Goal: Information Seeking & Learning: Find specific fact

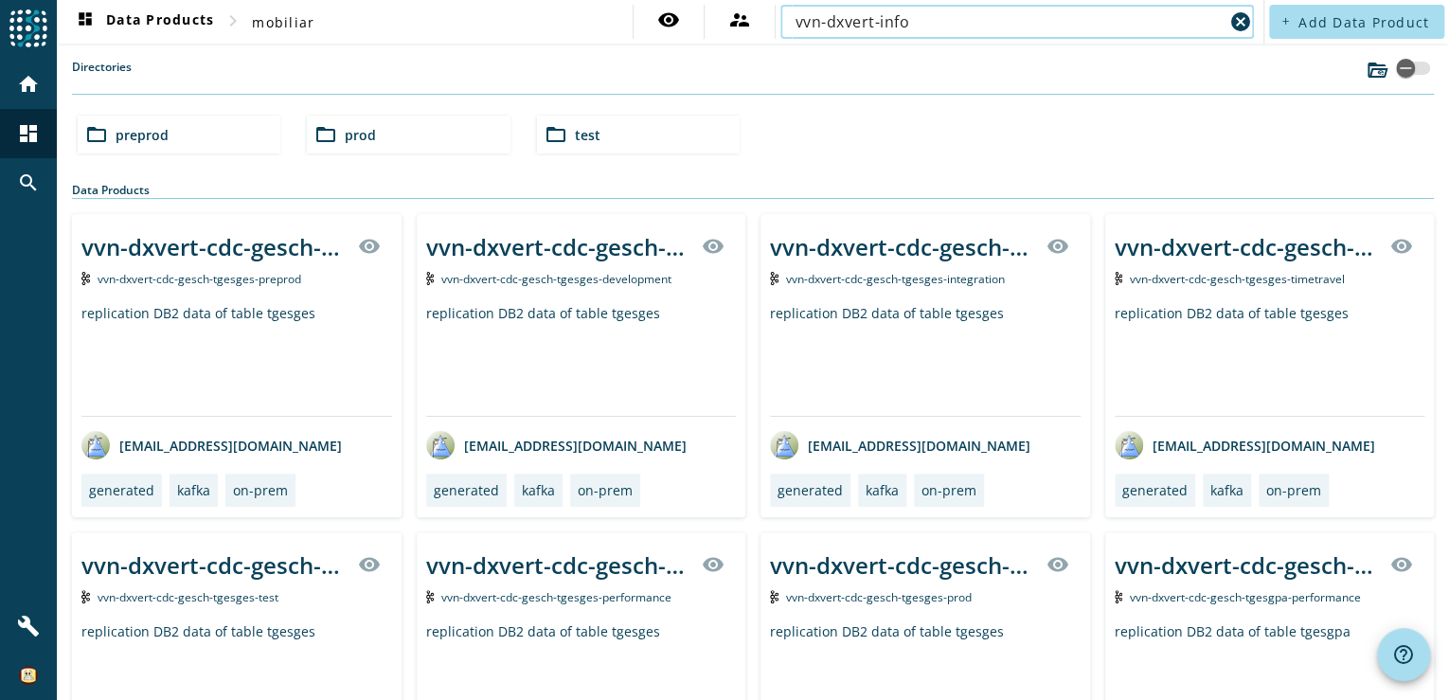
type input "vvn-dxvert-infobj"
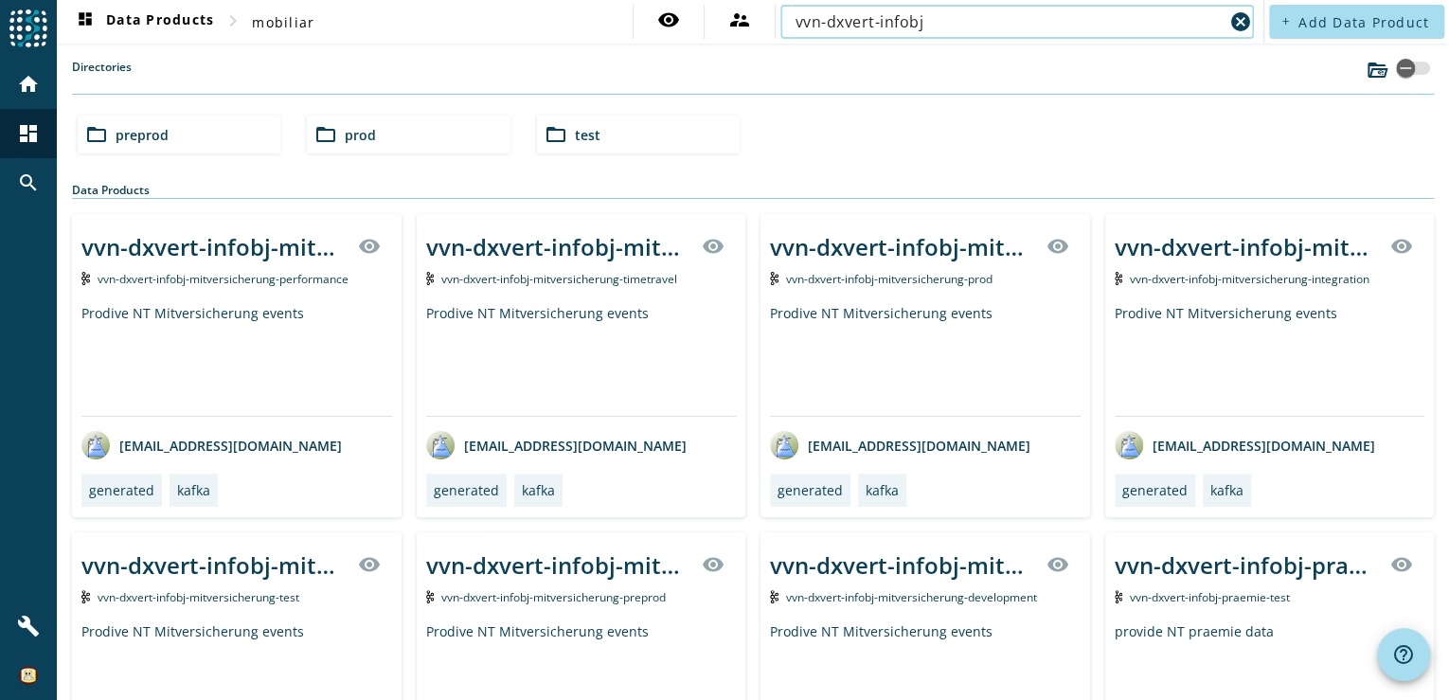
click at [412, 141] on div "folder_open prod" at bounding box center [408, 135] width 203 height 38
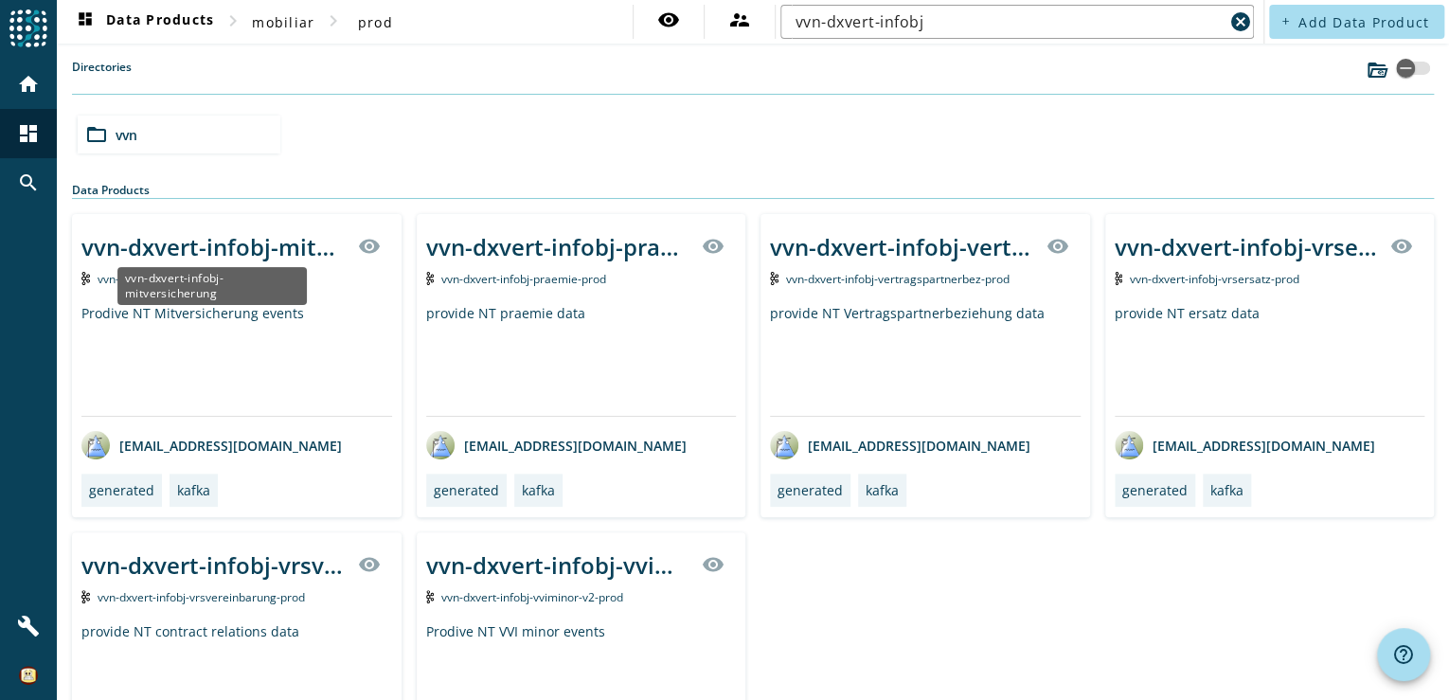
click at [250, 242] on div "vvn-dxvert-infobj-mitversicherung" at bounding box center [213, 246] width 265 height 31
click at [456, 336] on div "provide NT praemie data" at bounding box center [581, 360] width 311 height 112
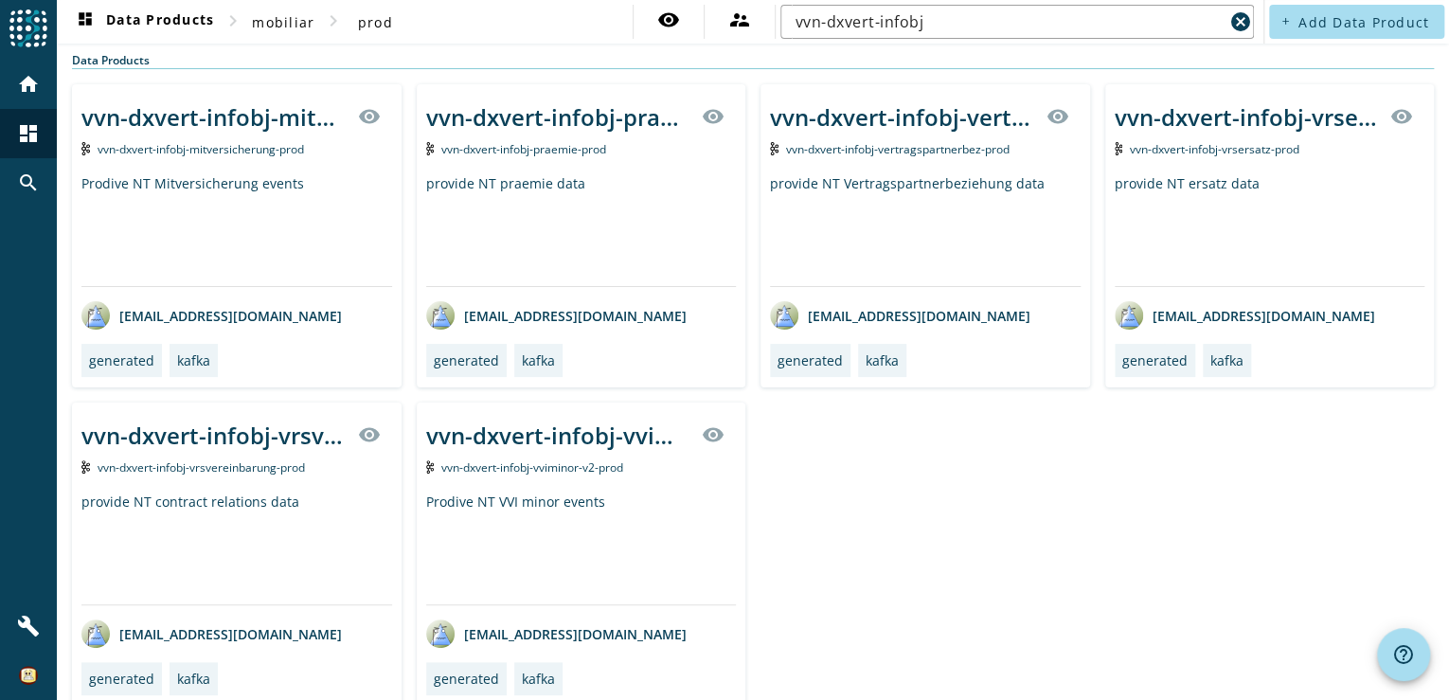
scroll to position [148, 0]
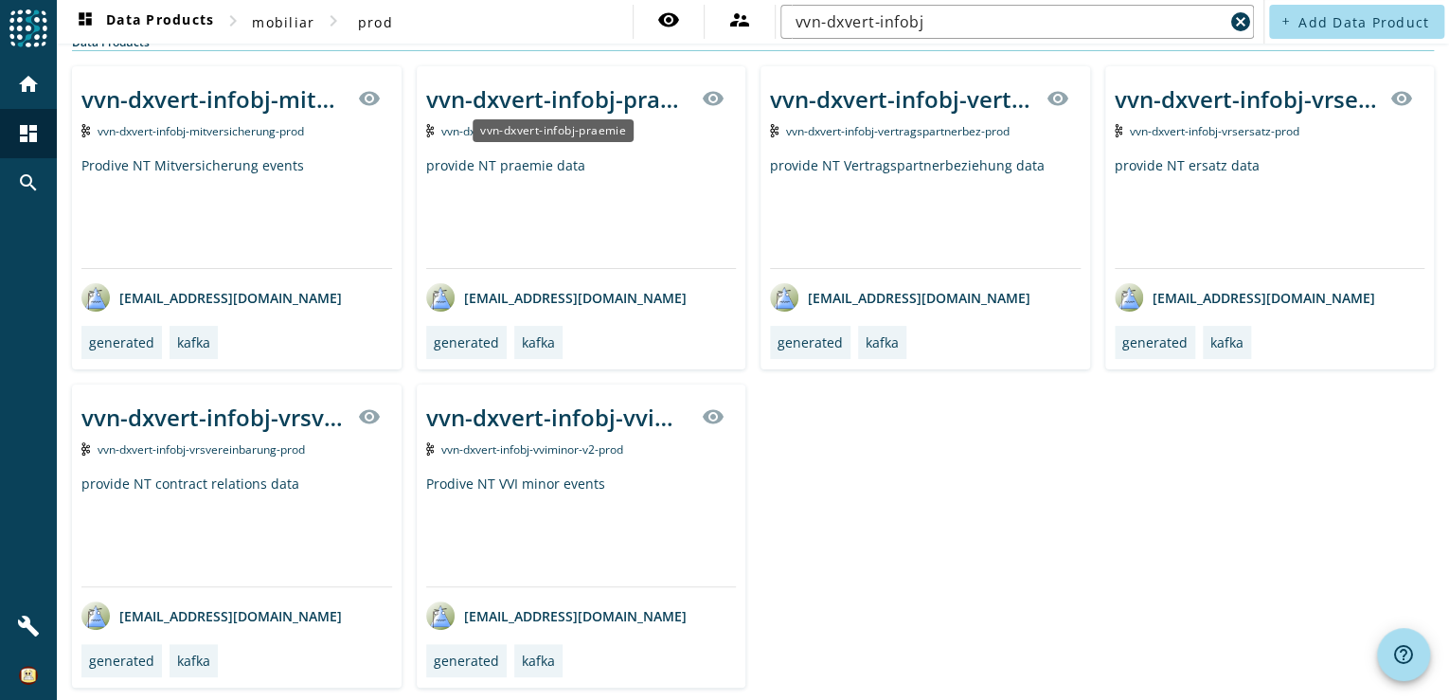
click at [535, 98] on div "vvn-dxvert-infobj-praemie" at bounding box center [558, 98] width 265 height 31
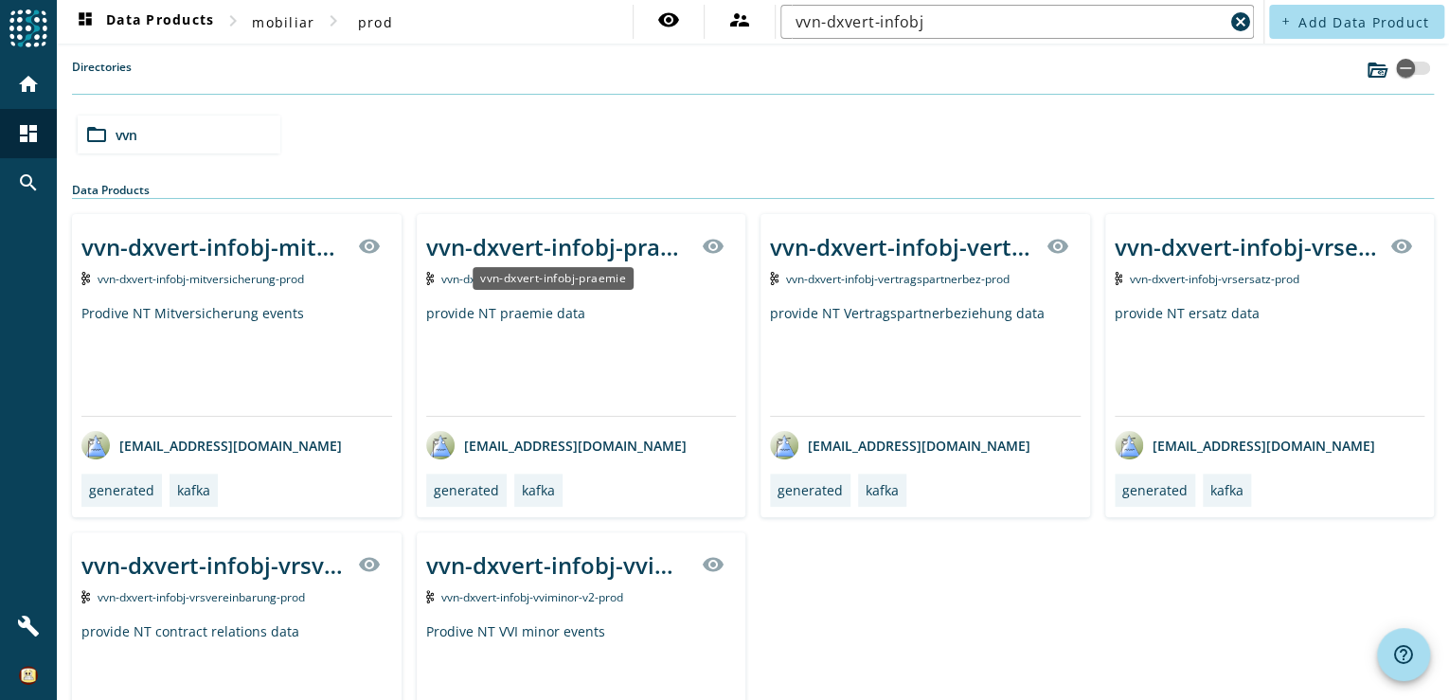
click at [525, 246] on div "vvn-dxvert-infobj-praemie" at bounding box center [558, 246] width 265 height 31
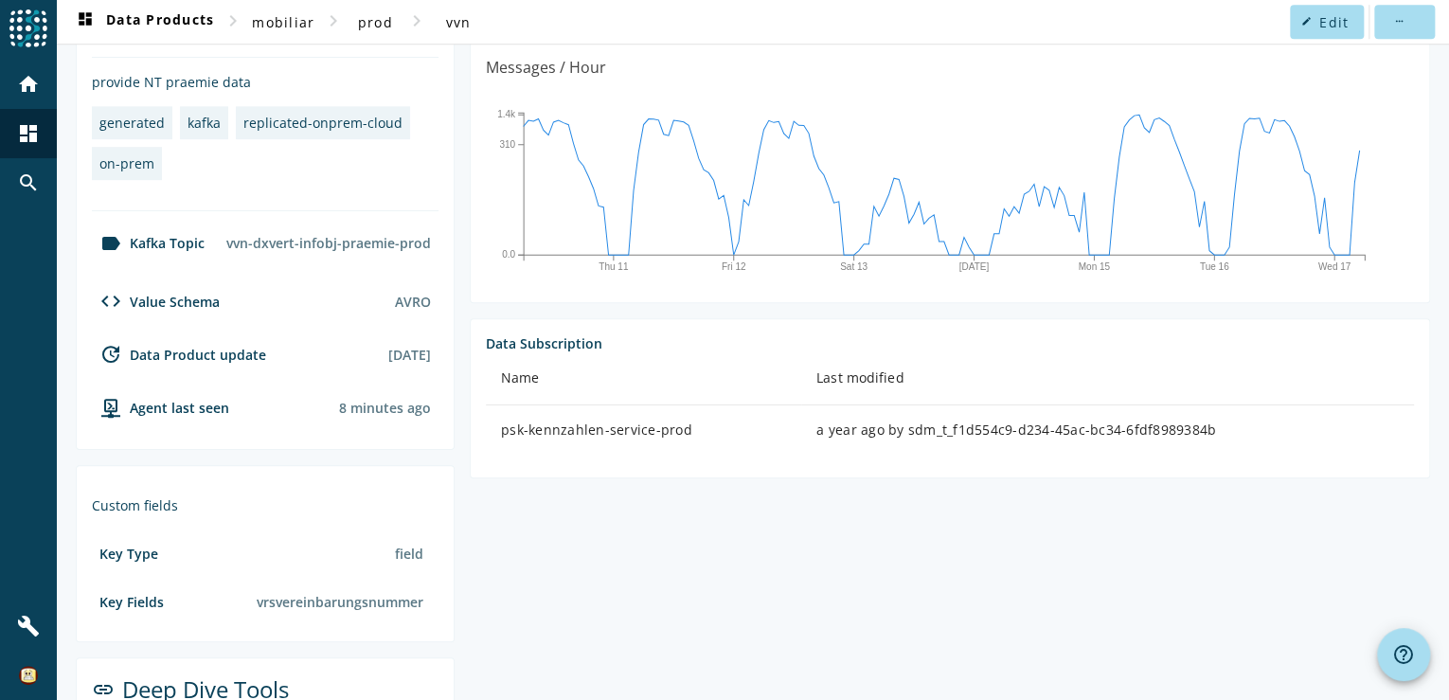
scroll to position [605, 0]
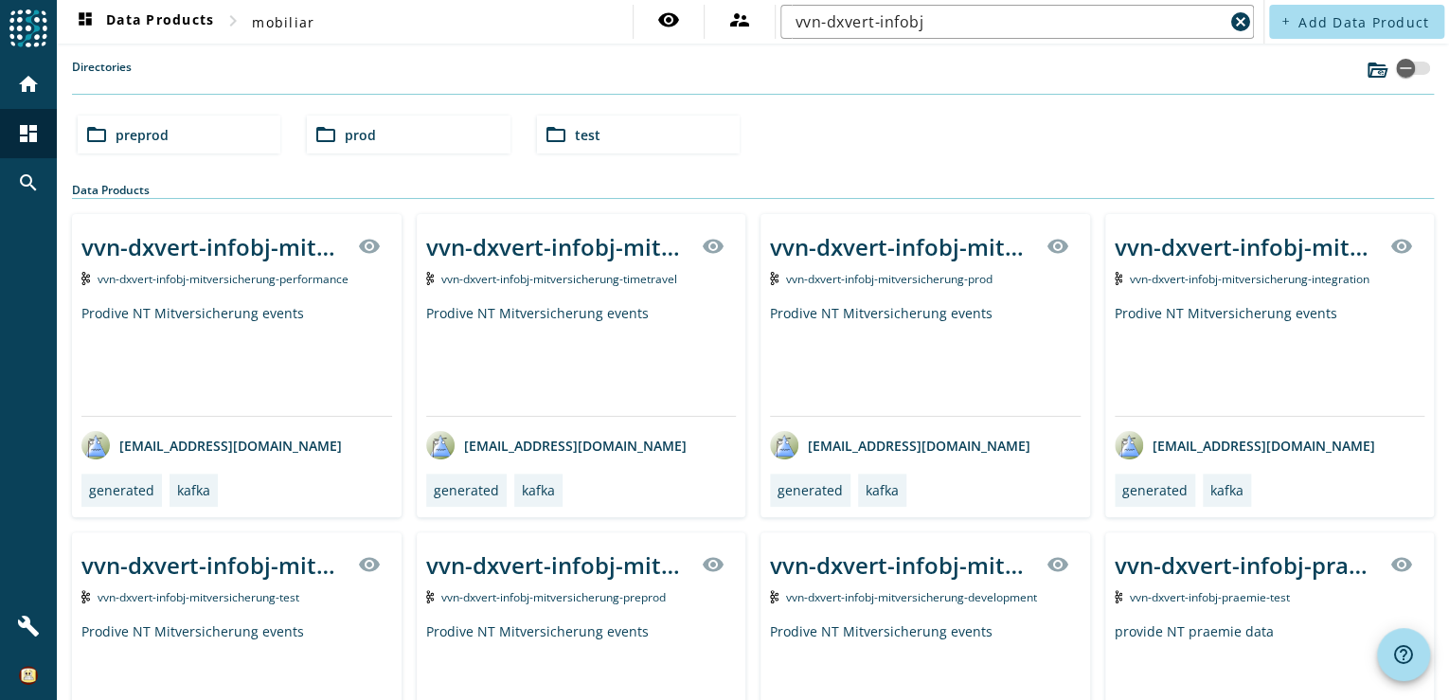
click at [345, 133] on span "prod" at bounding box center [360, 135] width 31 height 18
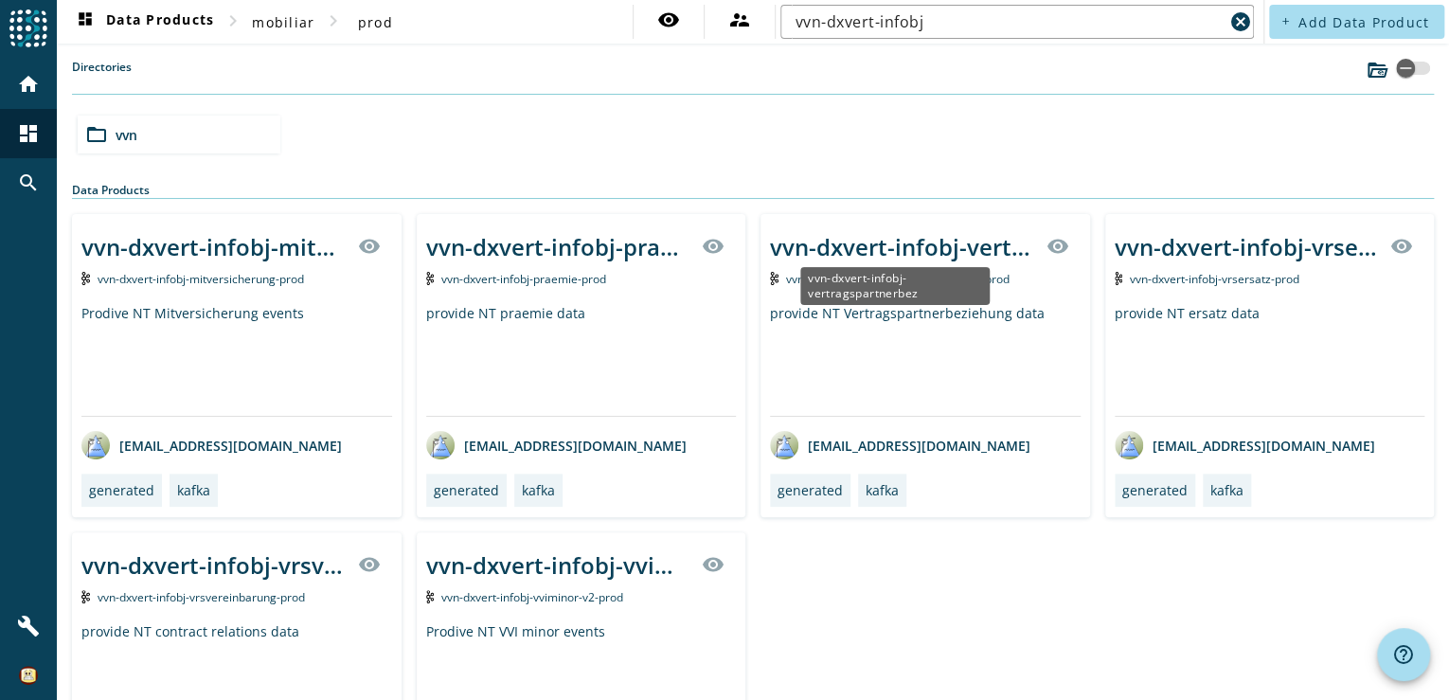
click at [940, 246] on div "vvn-dxvert-infobj-vertragspartnerbez" at bounding box center [902, 246] width 265 height 31
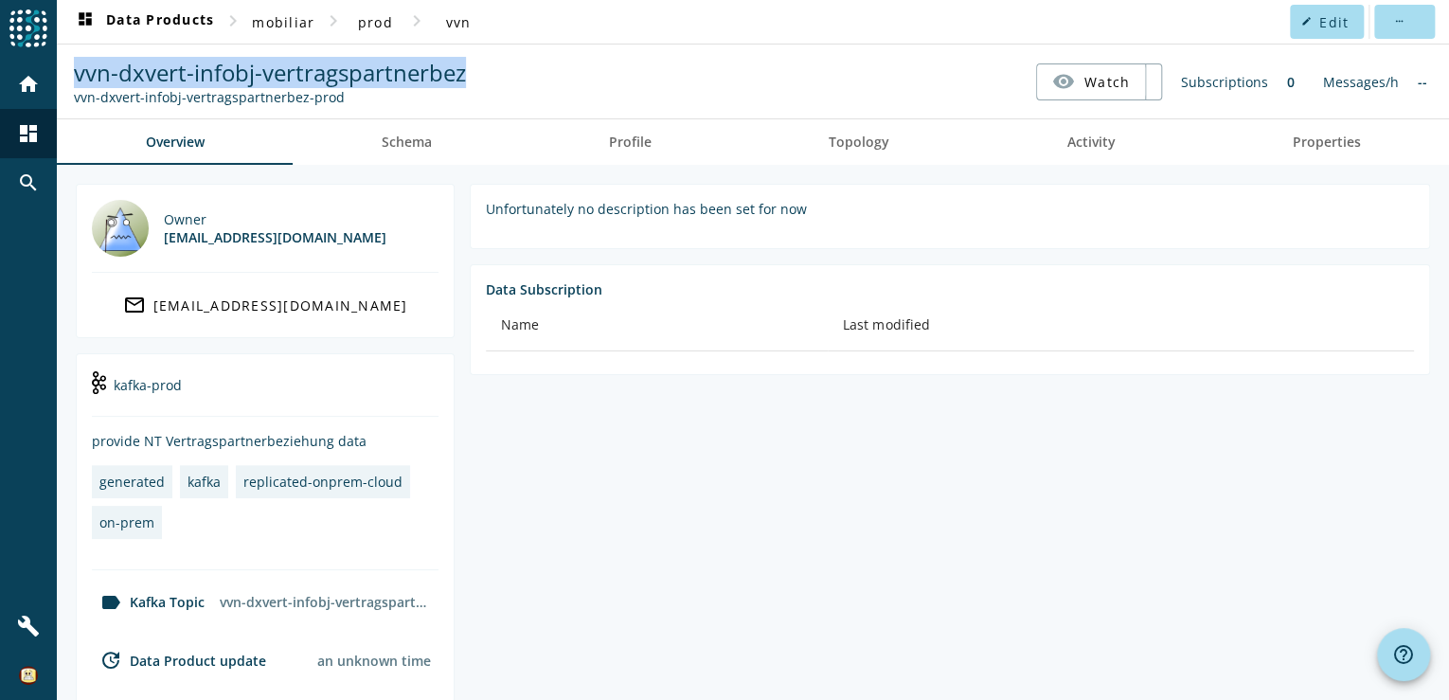
drag, startPoint x: 476, startPoint y: 73, endPoint x: 79, endPoint y: 71, distance: 397.8
click at [79, 71] on nav "vvn-dxvert-infobj-vertragspartnerbez vvn-dxvert-infobj-vertragspartnerbez-prod …" at bounding box center [752, 81] width 1377 height 59
copy span "vvn-dxvert-infobj-vertragspartnerbez"
click at [376, 19] on span "prod" at bounding box center [375, 22] width 35 height 18
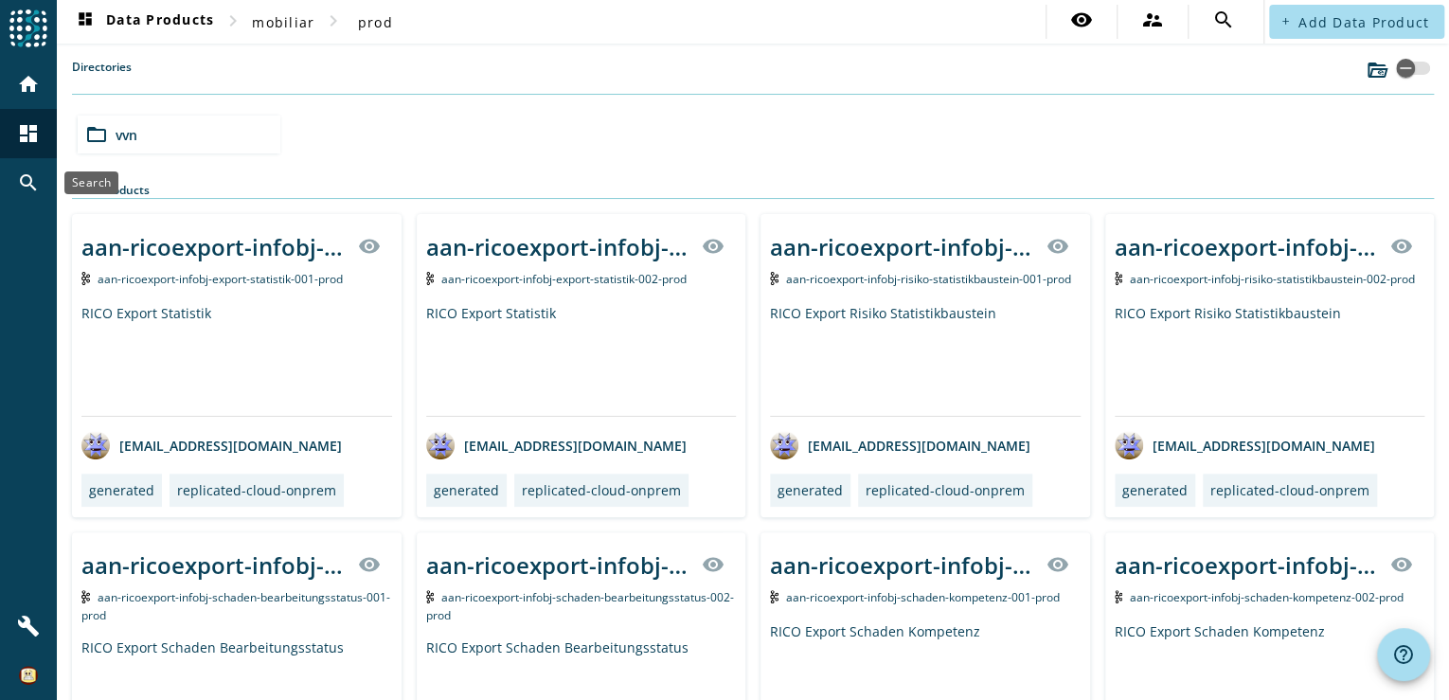
click at [26, 188] on mat-icon "search" at bounding box center [28, 182] width 23 height 23
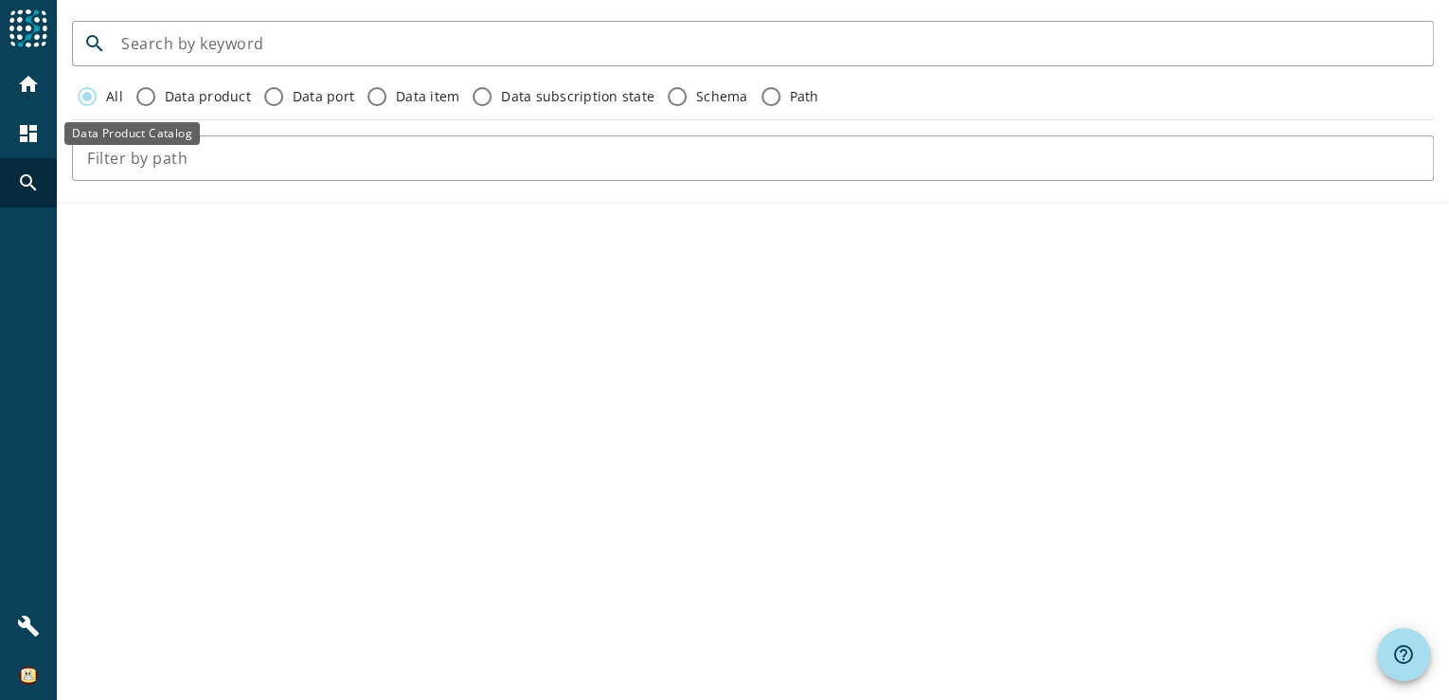
click at [21, 136] on mat-icon "dashboard" at bounding box center [28, 133] width 23 height 23
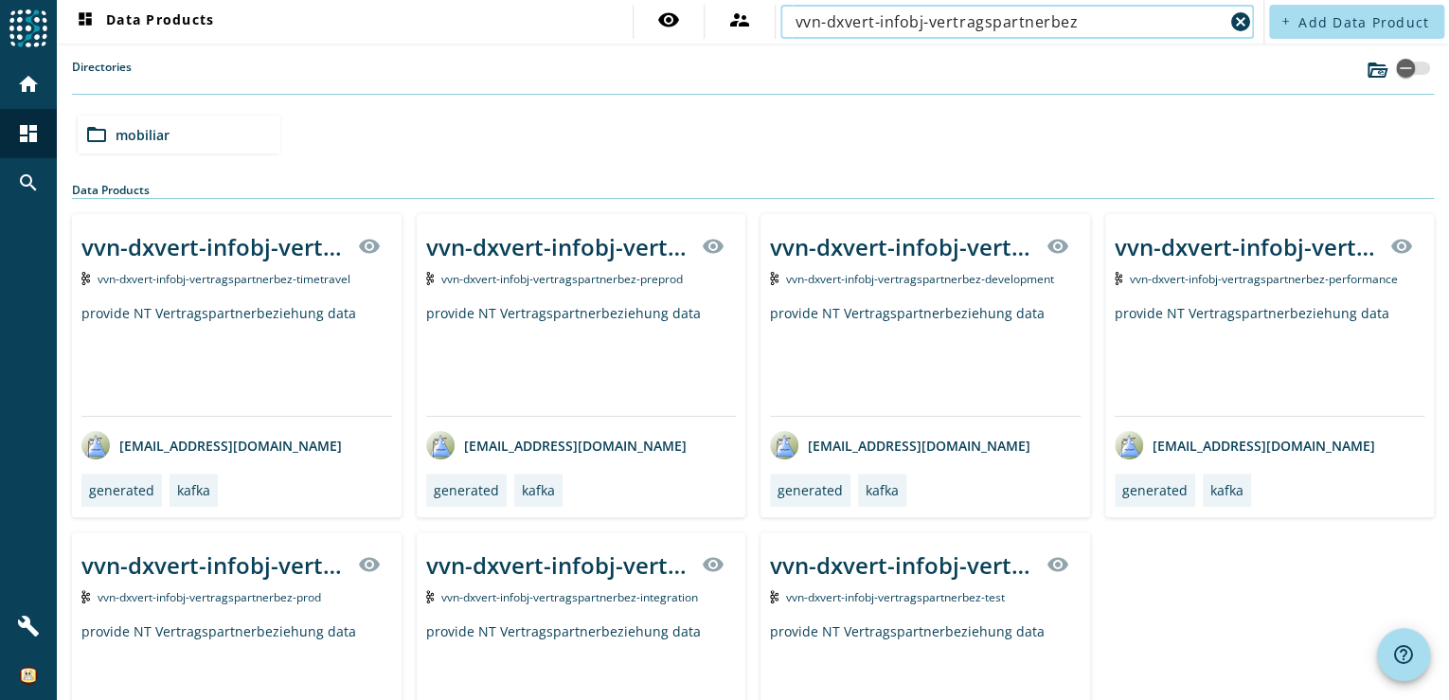
scroll to position [76, 0]
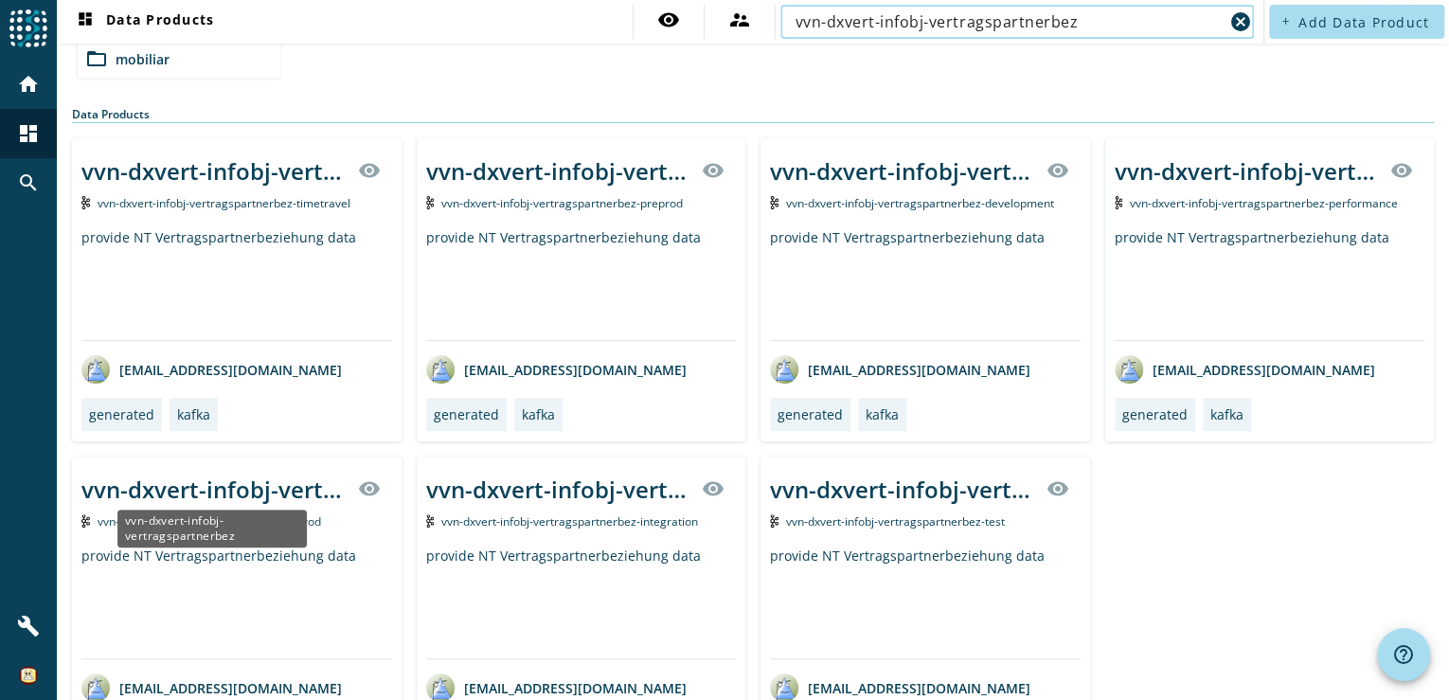
type input "vvn-dxvert-infobj-vertragspartnerbez"
click at [217, 486] on div "vvn-dxvert-infobj-vertragspartnerbez" at bounding box center [213, 489] width 265 height 31
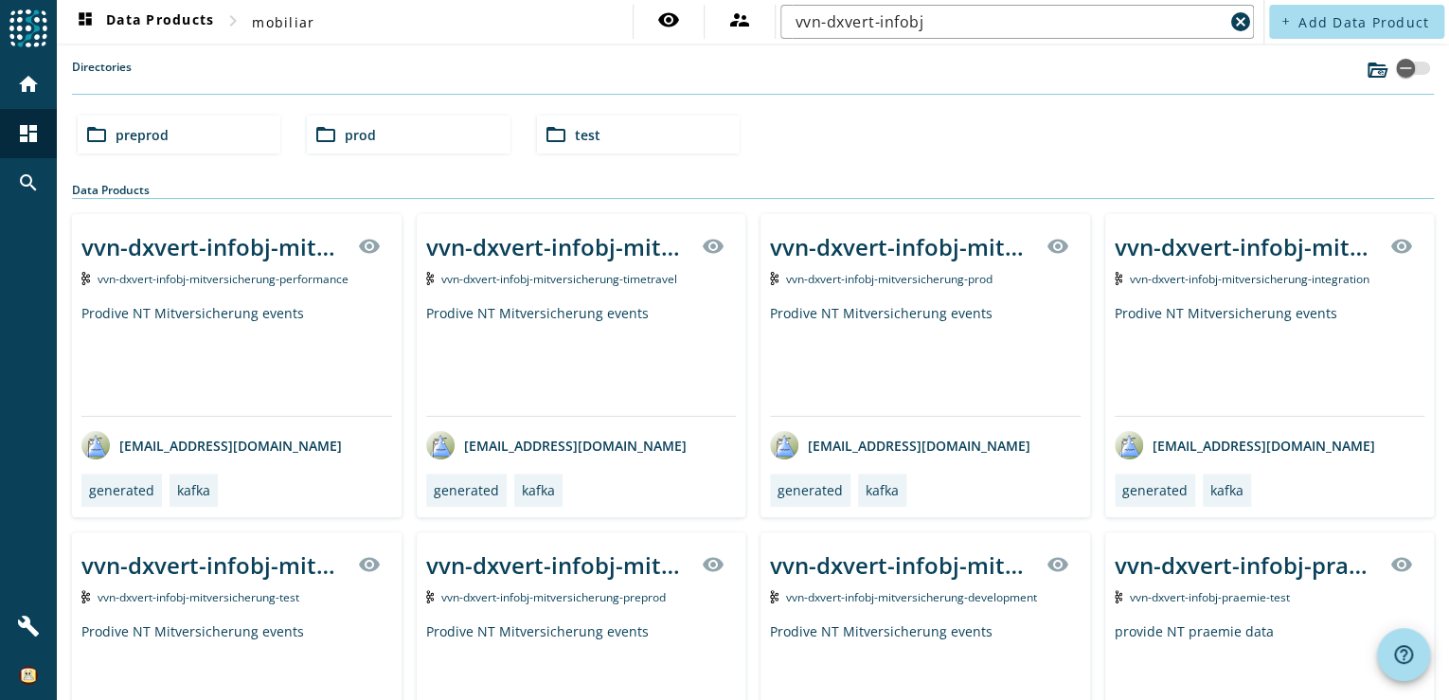
click at [423, 128] on div "folder_open prod" at bounding box center [408, 135] width 203 height 38
click at [724, 83] on div "Directories" at bounding box center [753, 77] width 1362 height 36
click at [929, 24] on input "vvn-dxvert-infobj" at bounding box center [1010, 21] width 428 height 23
click at [690, 108] on div "folder_open vvn" at bounding box center [753, 134] width 1366 height 53
click at [932, 19] on input "vvn-dxvert-infobj" at bounding box center [1010, 21] width 428 height 23
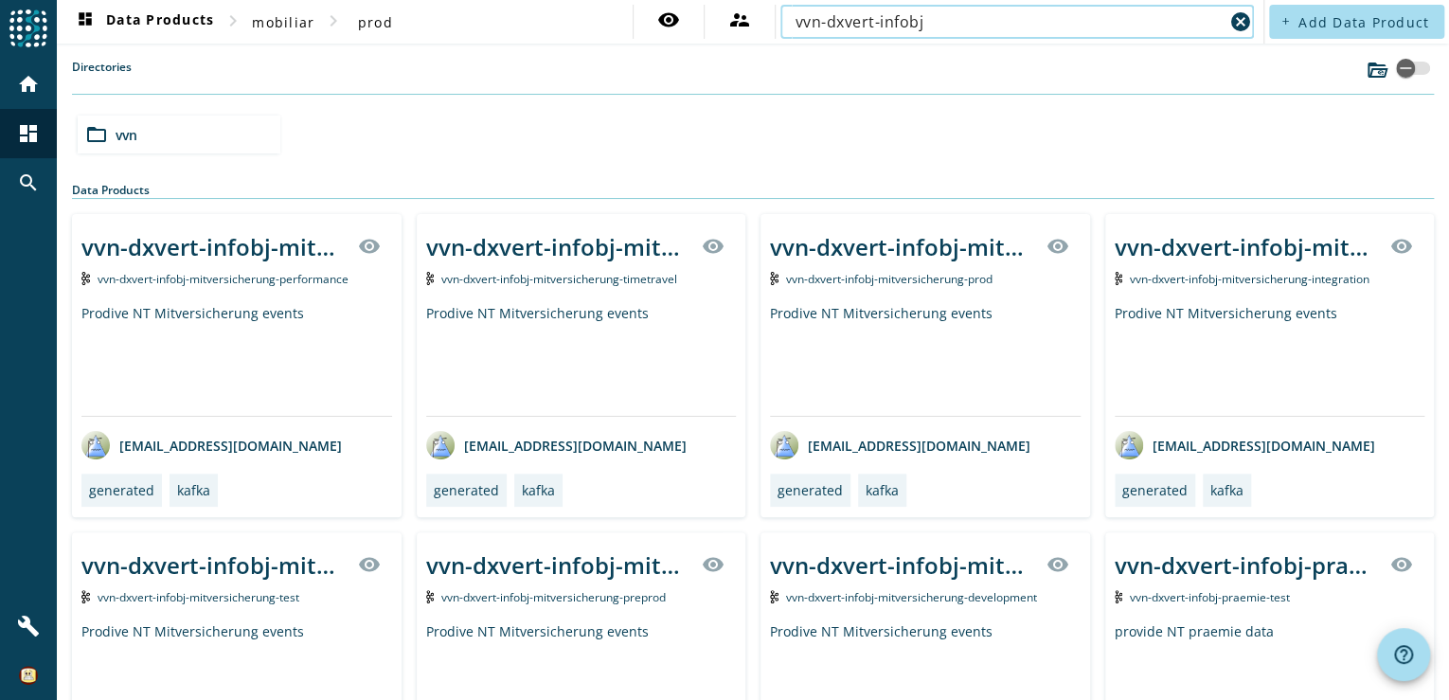
click at [170, 130] on div "folder_open vvn" at bounding box center [179, 135] width 203 height 38
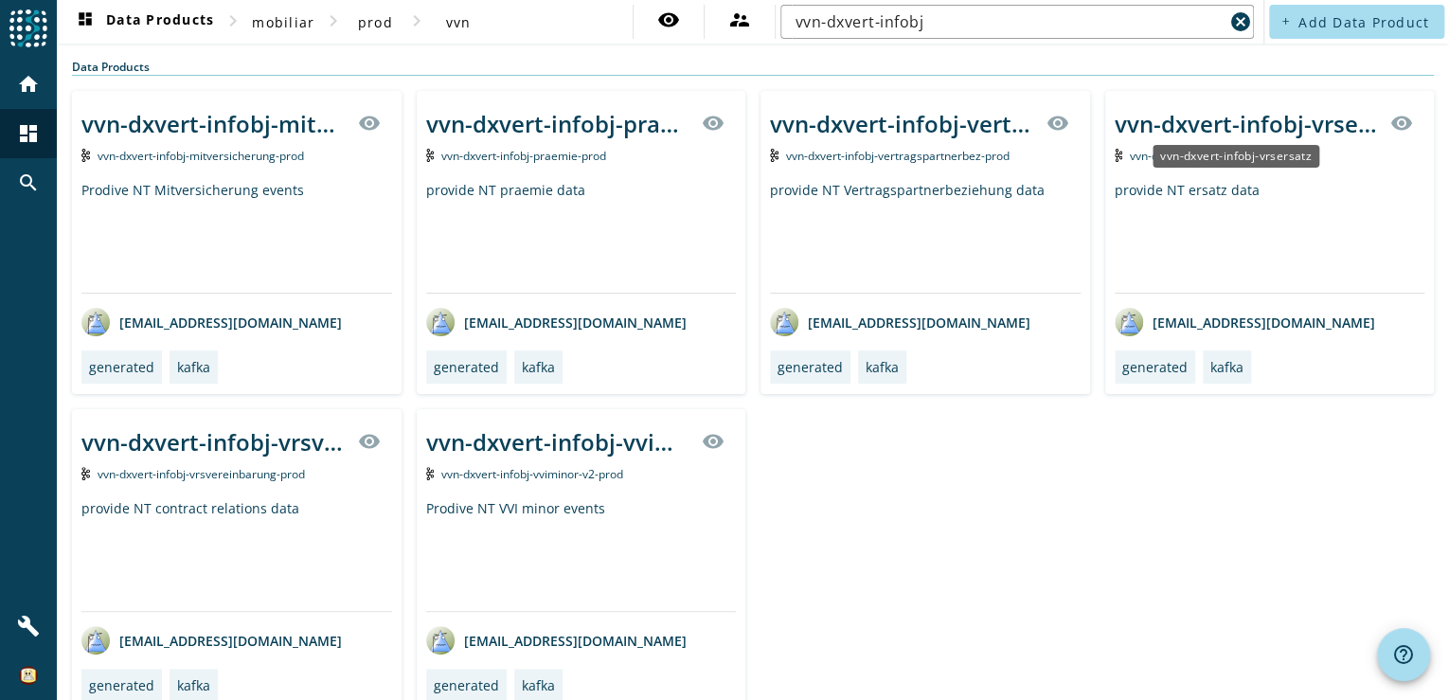
click at [1190, 124] on div "vvn-dxvert-infobj-vrsersatz" at bounding box center [1247, 123] width 265 height 31
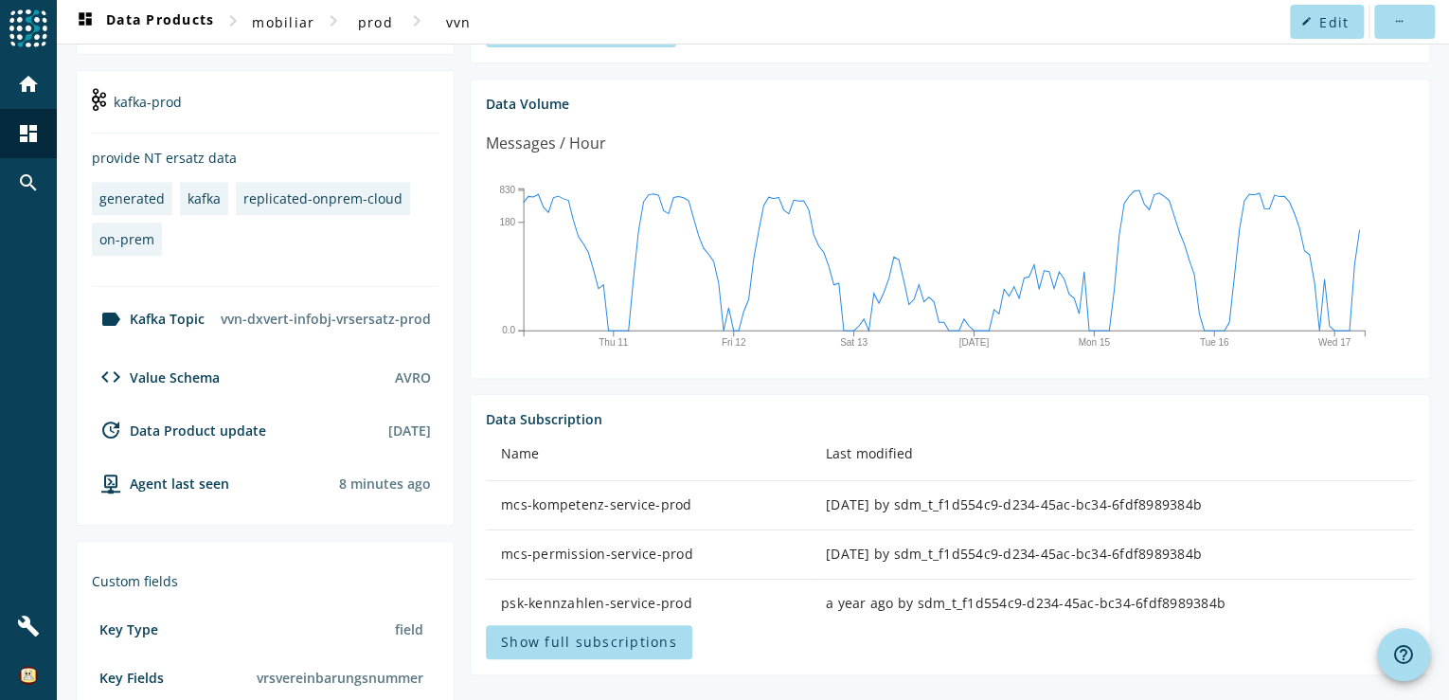
scroll to position [654, 0]
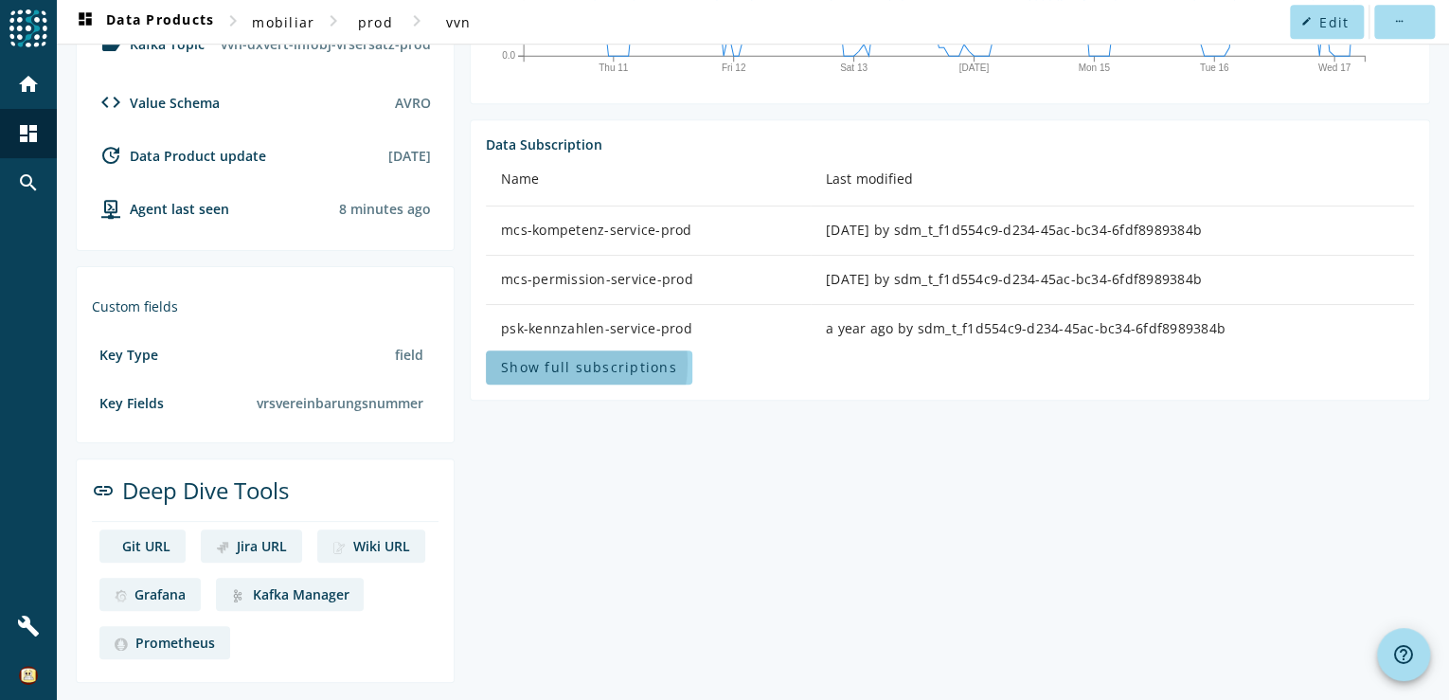
click at [552, 374] on span "Show full subscriptions" at bounding box center [589, 367] width 176 height 18
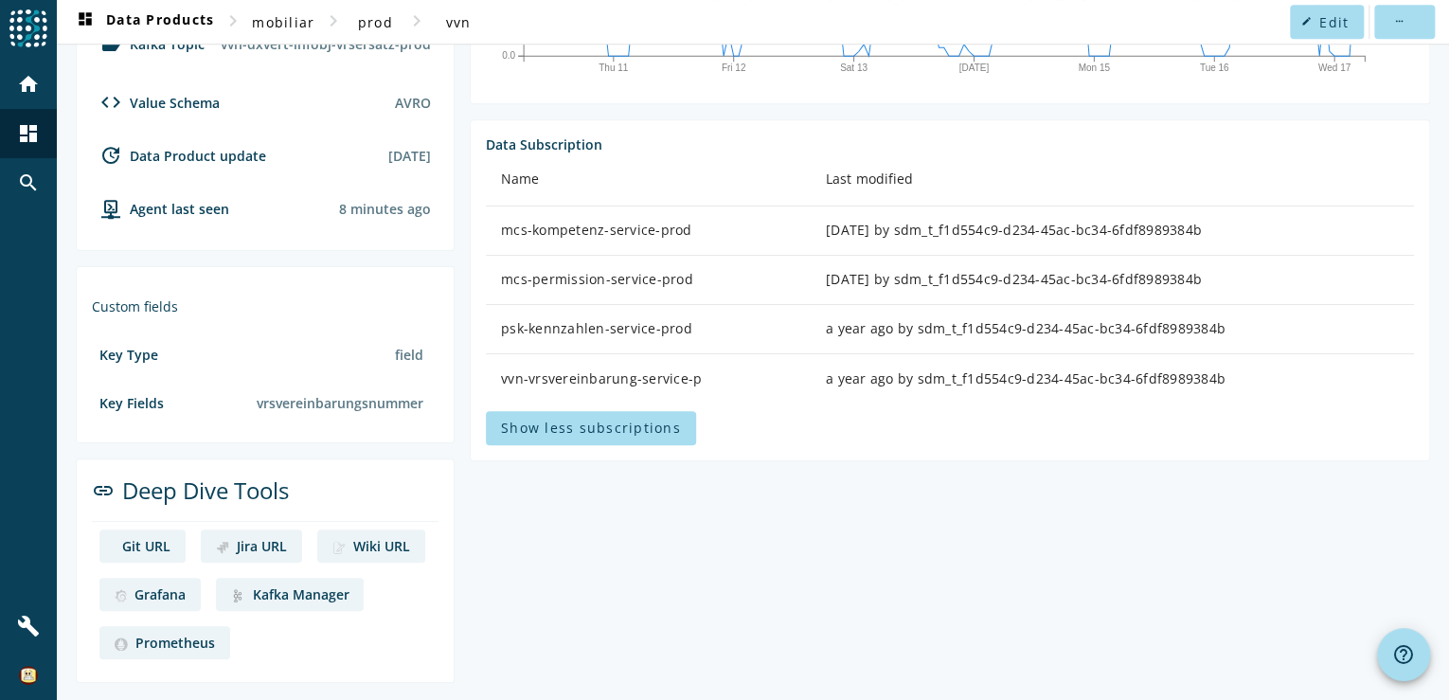
drag, startPoint x: 495, startPoint y: 386, endPoint x: 716, endPoint y: 386, distance: 220.7
click at [716, 386] on td "vvn-vrsvereinbarung-service-p" at bounding box center [648, 378] width 325 height 49
copy div "vvn-vrsvereinbarung-service-p"
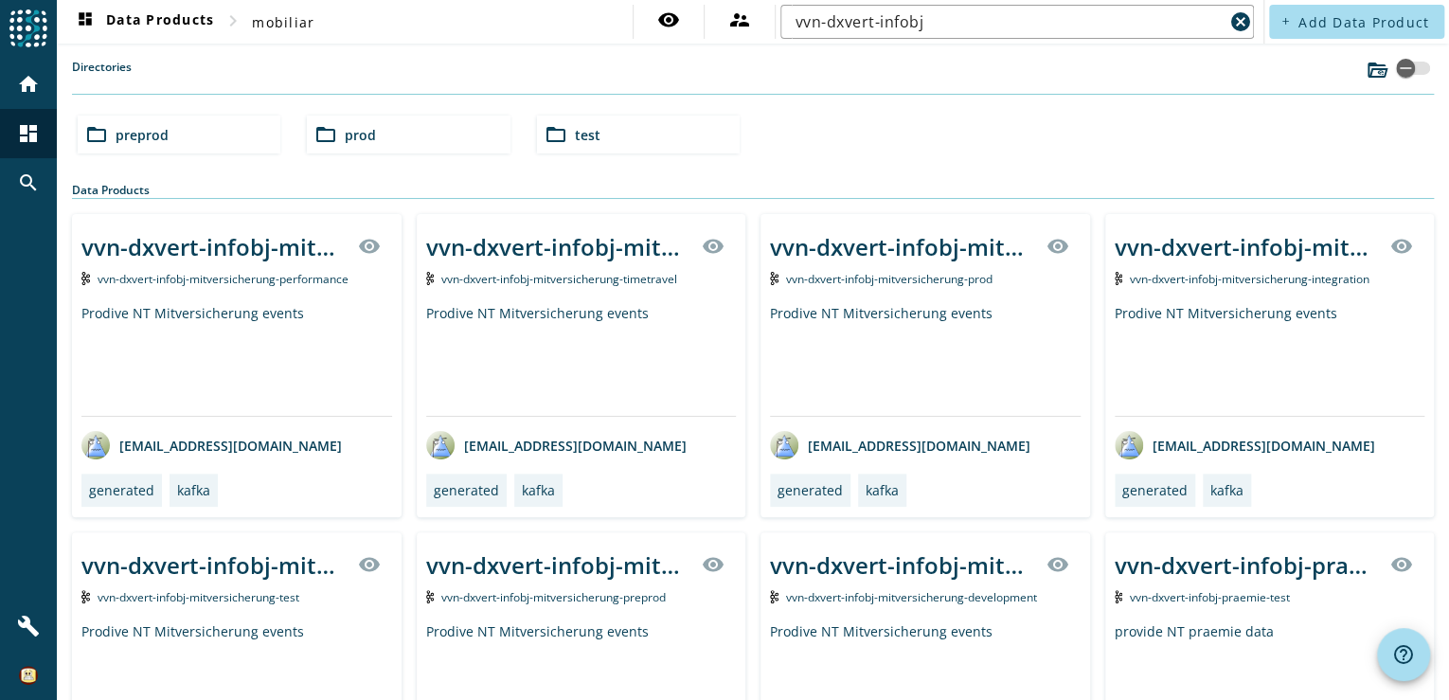
click at [355, 135] on span "prod" at bounding box center [360, 135] width 31 height 18
click at [148, 136] on div "folder_open vvn" at bounding box center [179, 135] width 203 height 38
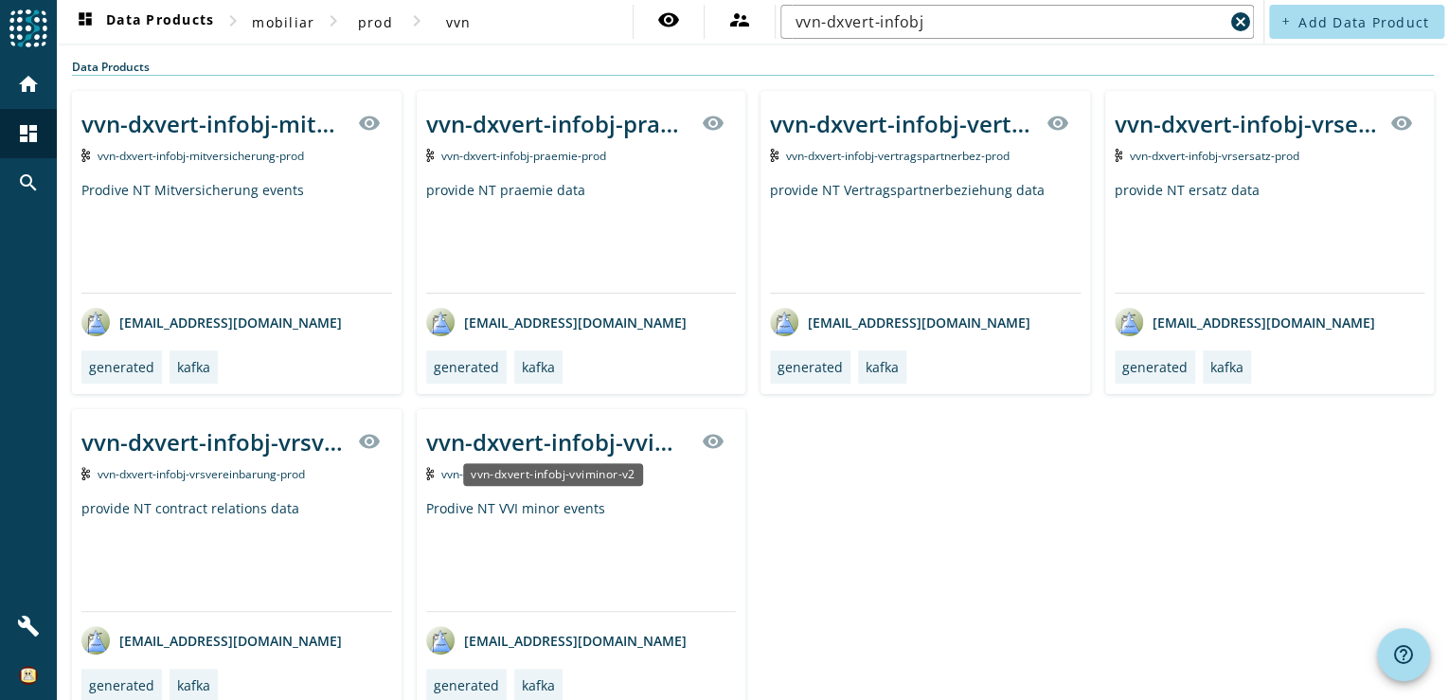
click at [560, 439] on div "vvn-dxvert-infobj-vviminor-v2" at bounding box center [558, 441] width 265 height 31
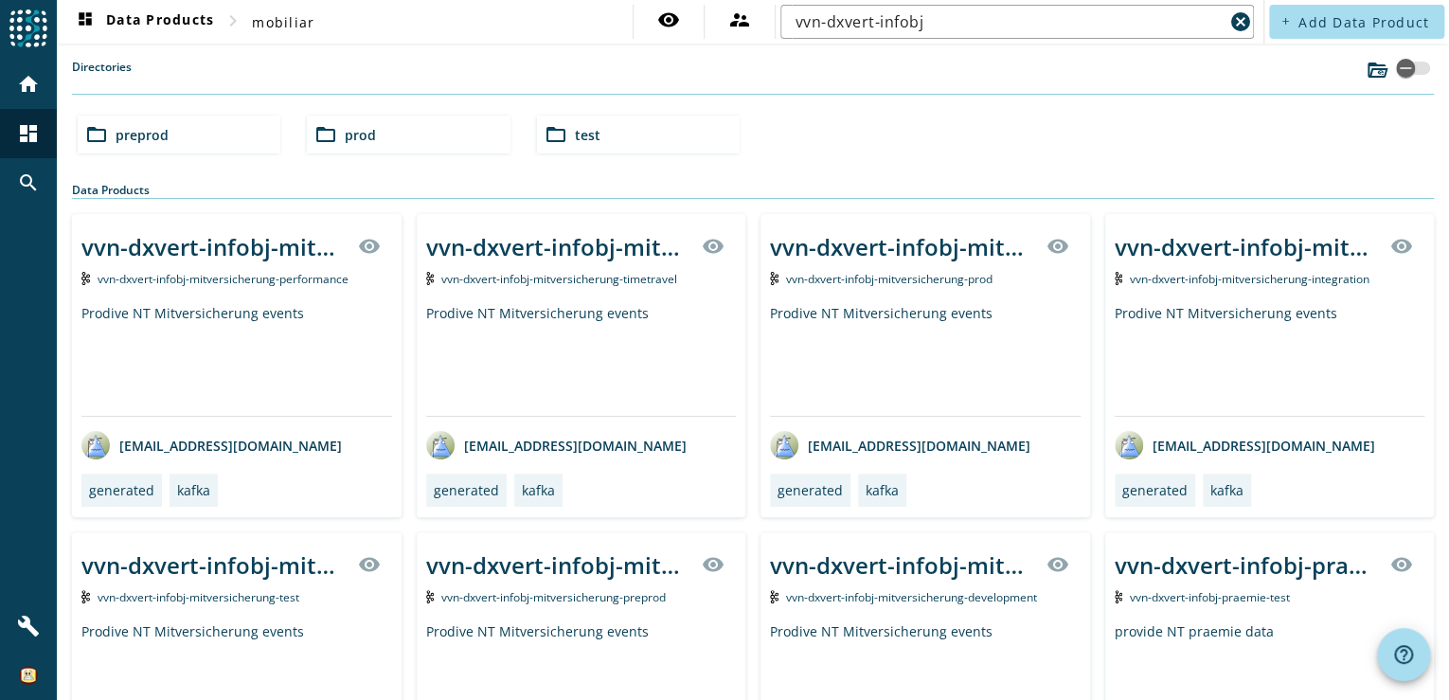
click at [330, 140] on mat-icon "folder_open" at bounding box center [325, 134] width 23 height 23
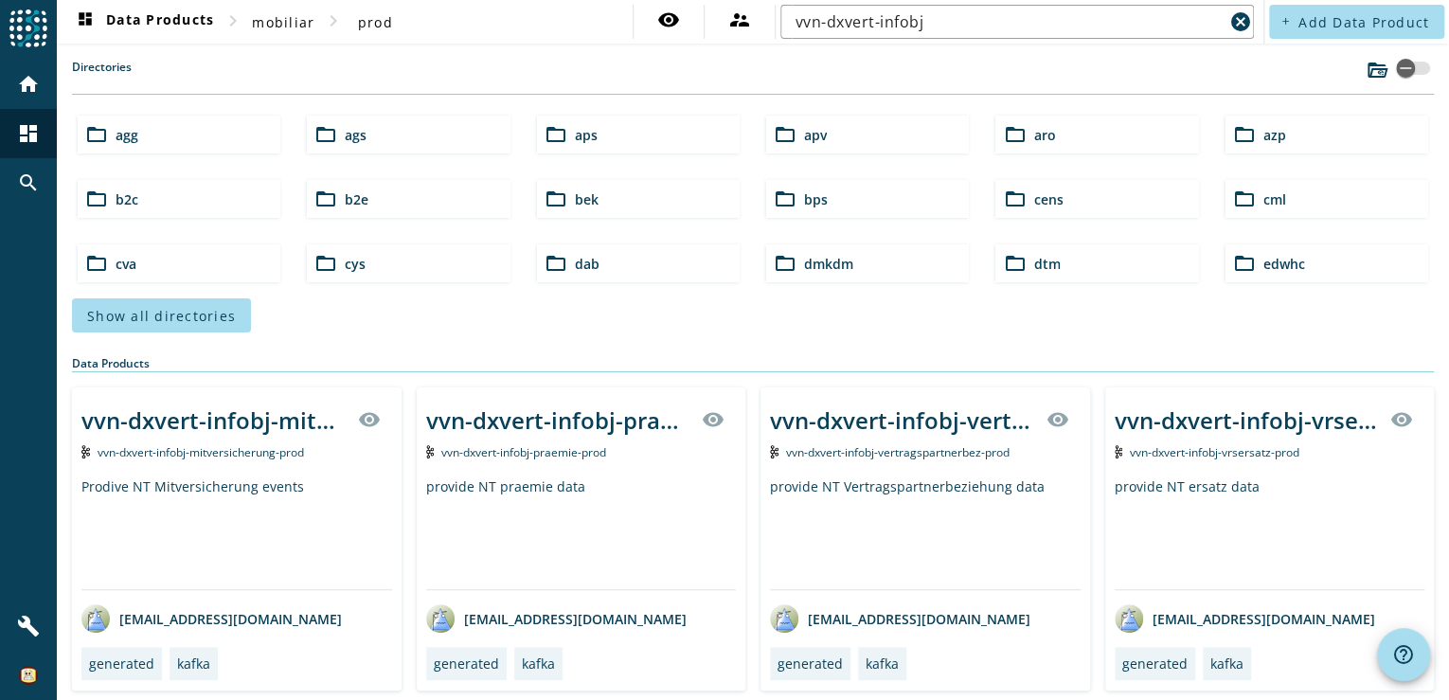
click at [1151, 63] on div "Directories" at bounding box center [753, 77] width 1362 height 36
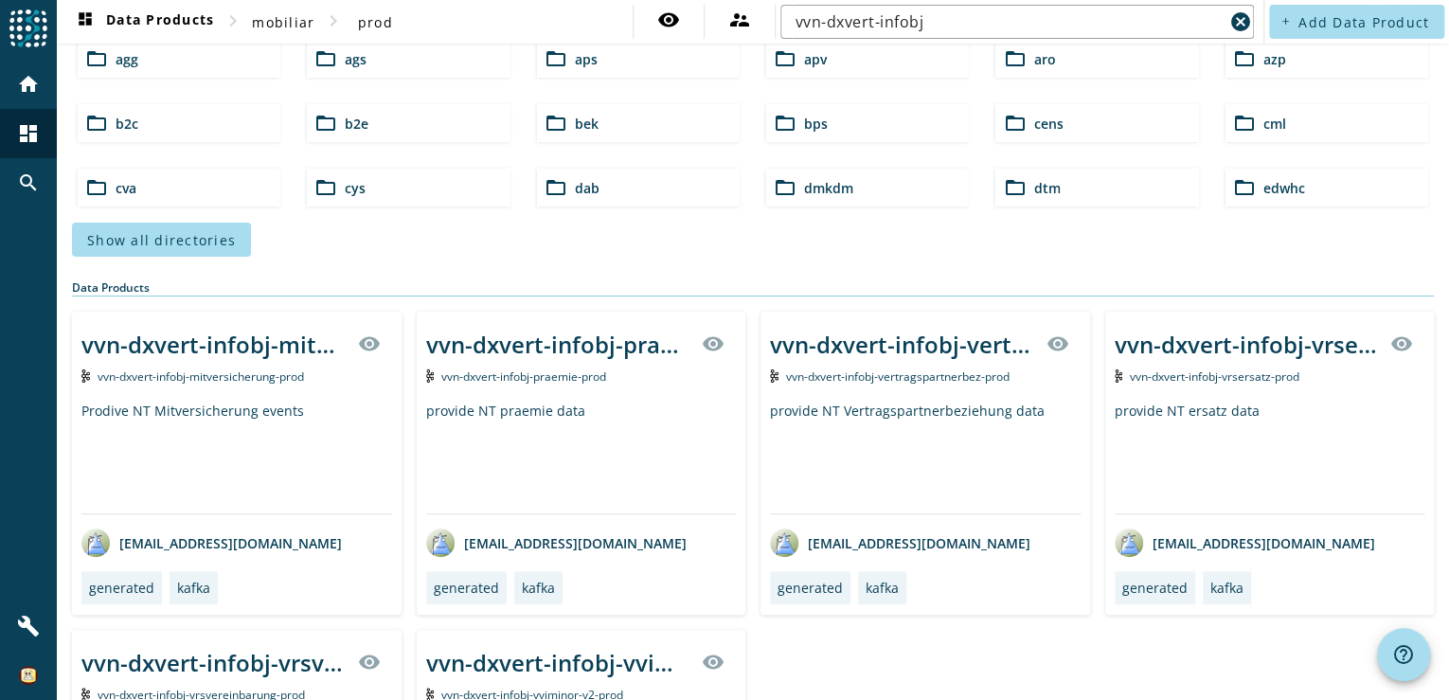
scroll to position [152, 0]
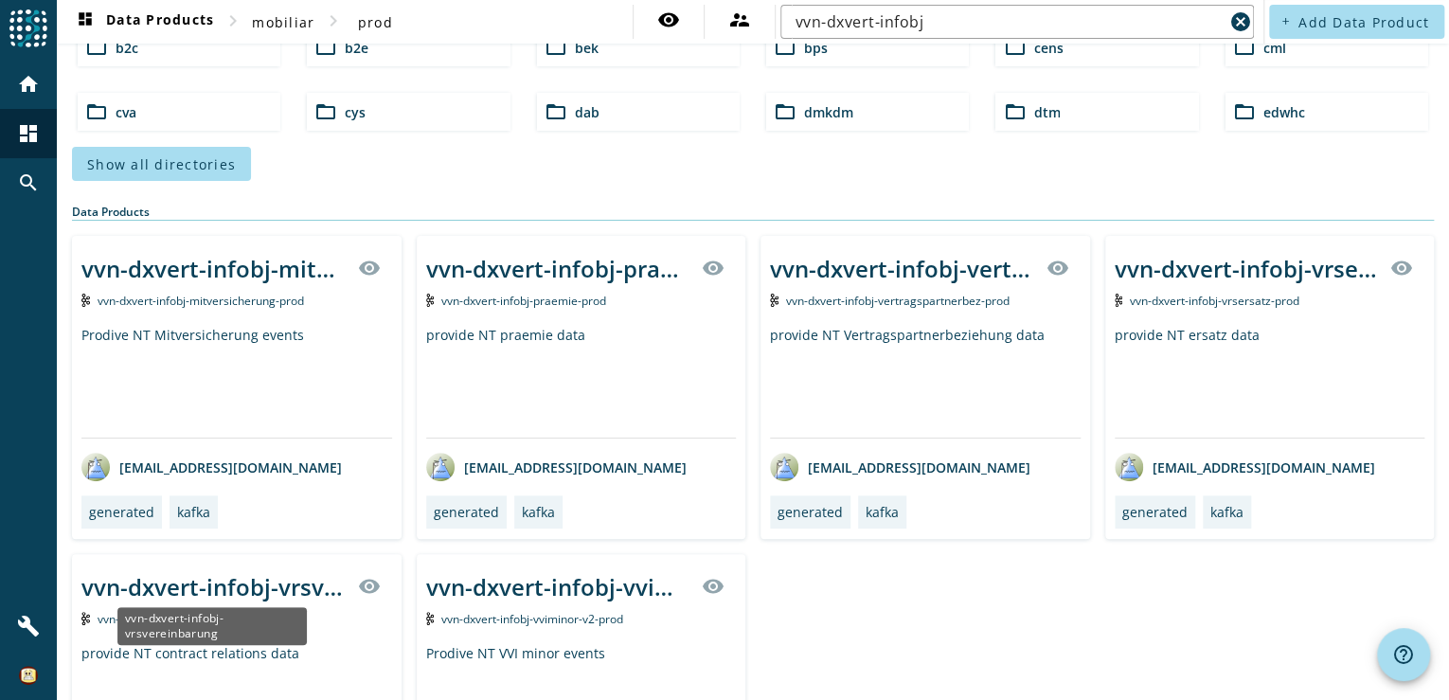
click at [264, 578] on div "vvn-dxvert-infobj-vrsvereinbarung" at bounding box center [213, 586] width 265 height 31
